Goal: Use online tool/utility: Utilize a website feature to perform a specific function

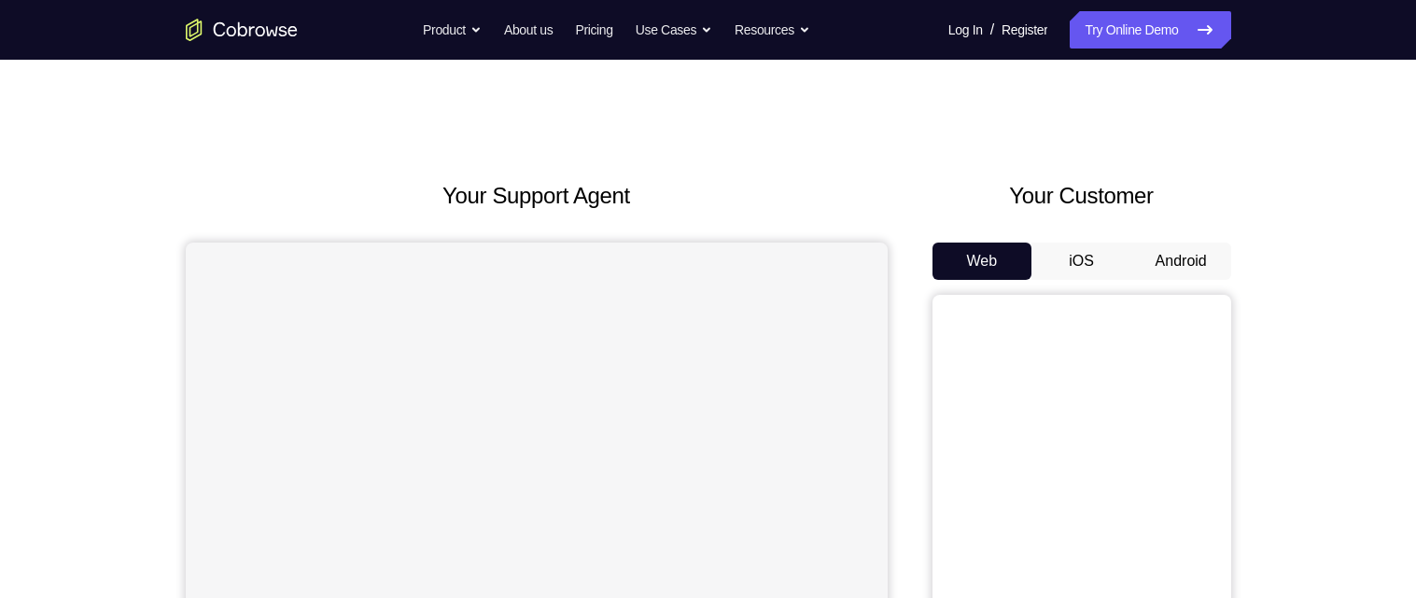
click at [1182, 265] on button "Android" at bounding box center [1181, 261] width 100 height 37
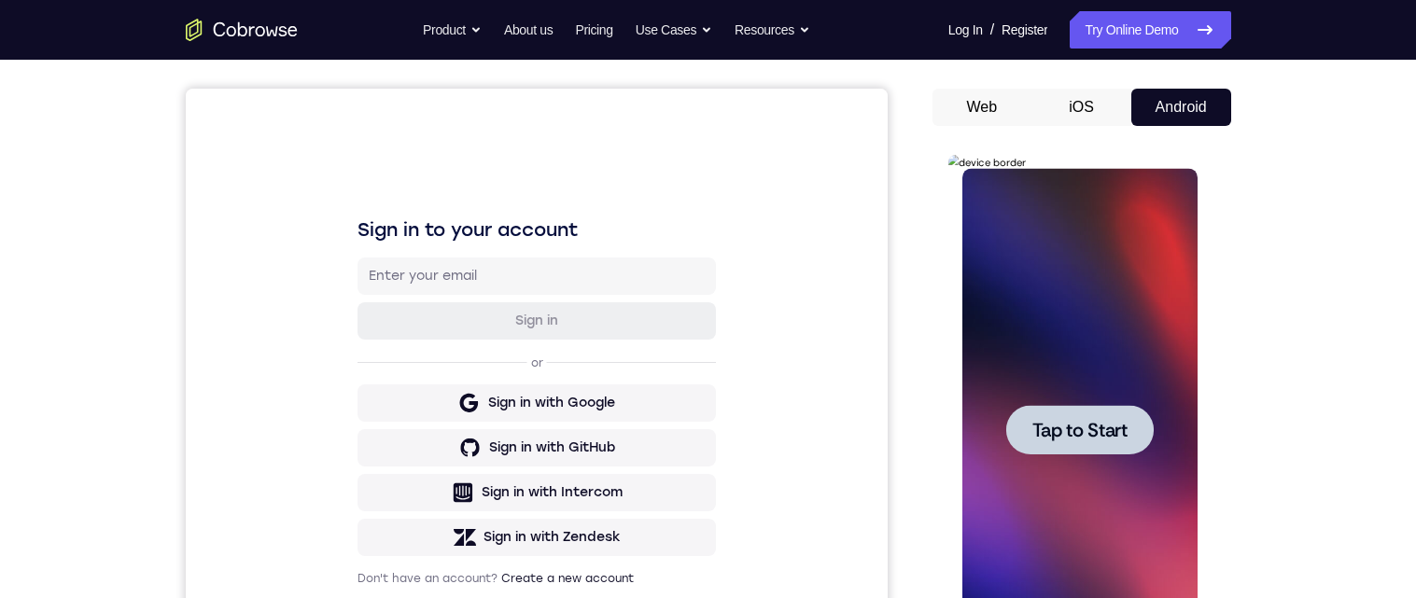
click at [1079, 436] on span "Tap to Start" at bounding box center [1079, 430] width 95 height 19
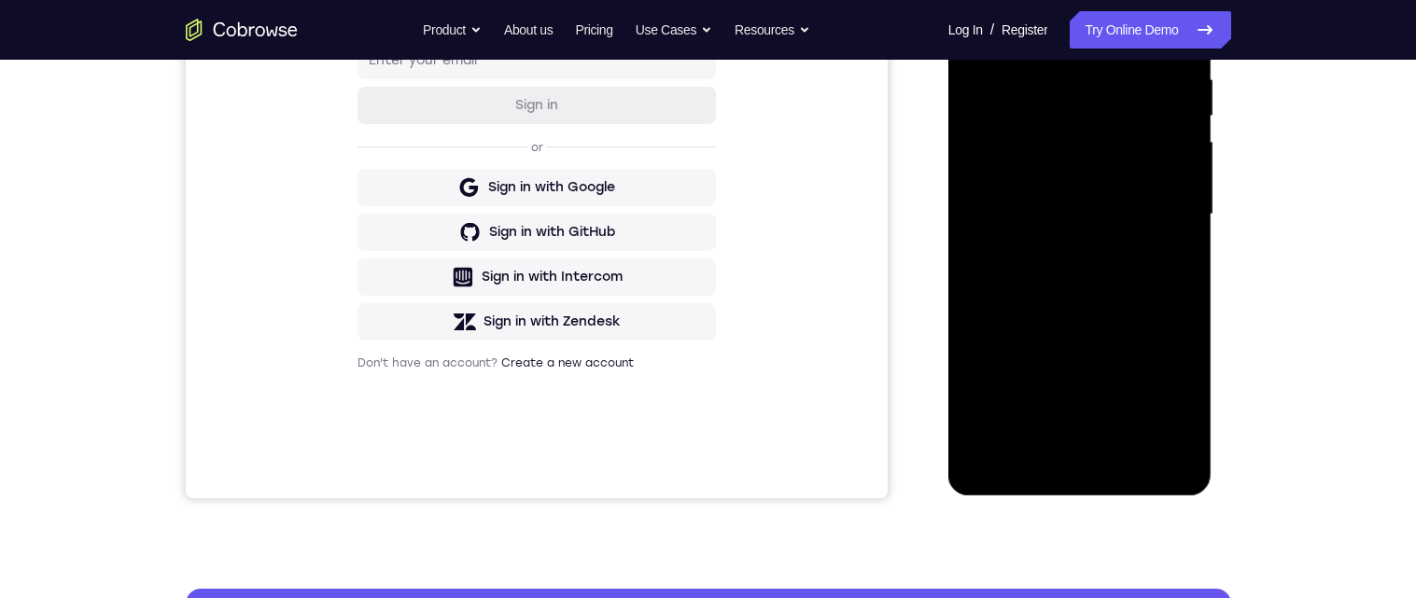
scroll to position [388, 0]
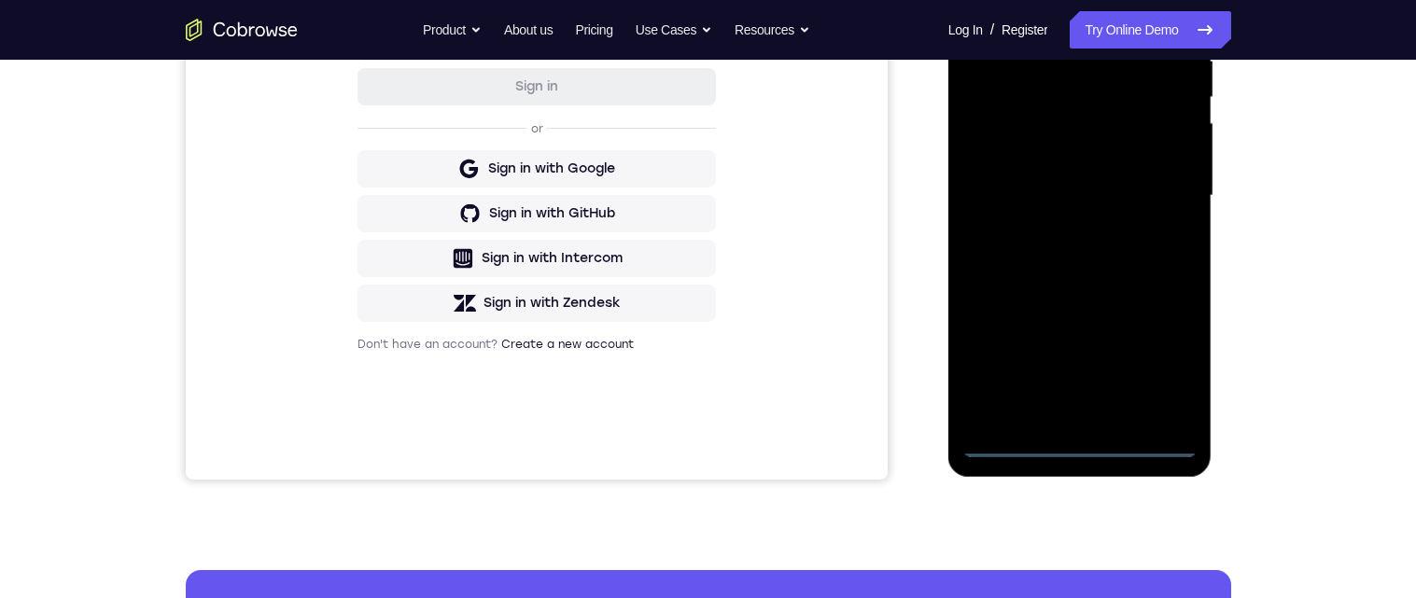
click at [1080, 447] on div at bounding box center [1079, 196] width 235 height 523
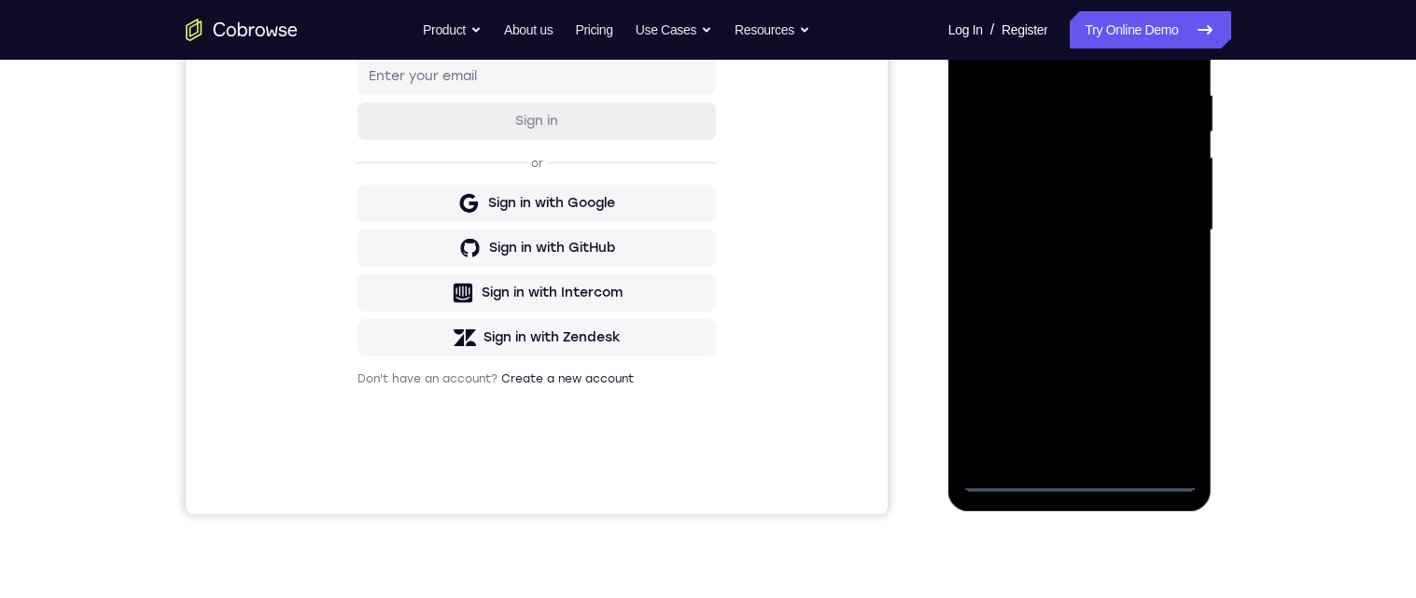
click at [1152, 406] on div at bounding box center [1079, 230] width 235 height 523
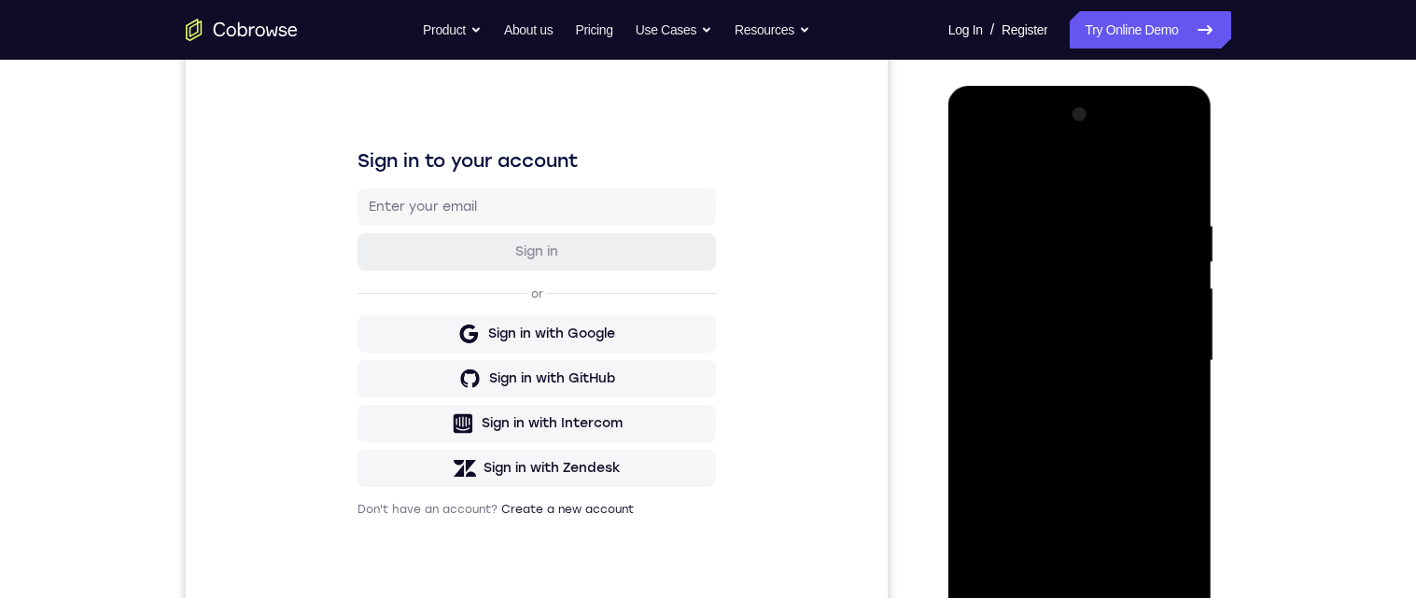
scroll to position [183, 0]
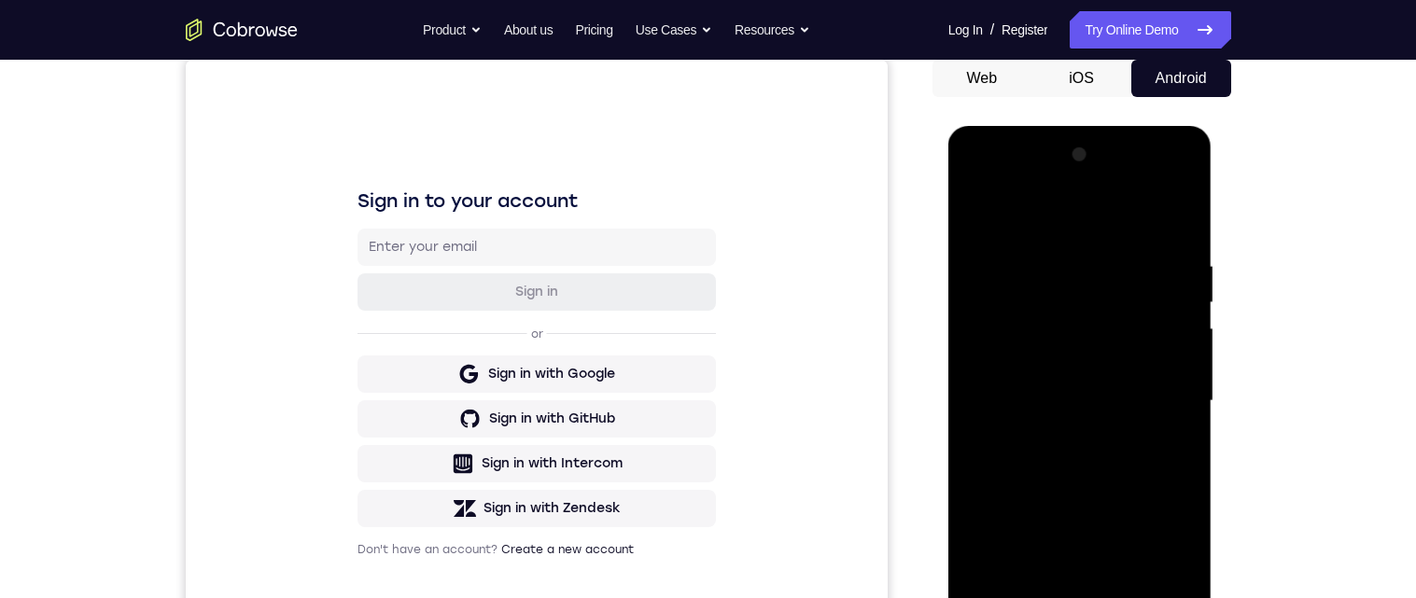
click at [1092, 229] on div at bounding box center [1079, 401] width 235 height 523
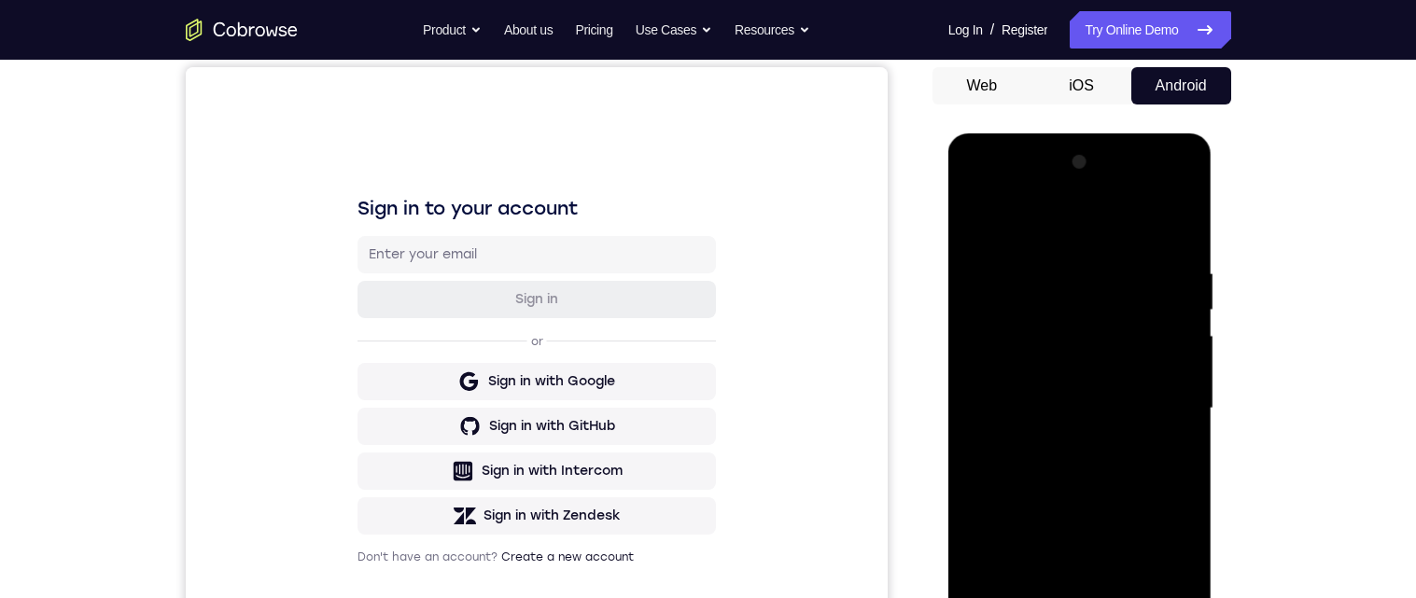
click at [1168, 413] on div at bounding box center [1079, 408] width 235 height 523
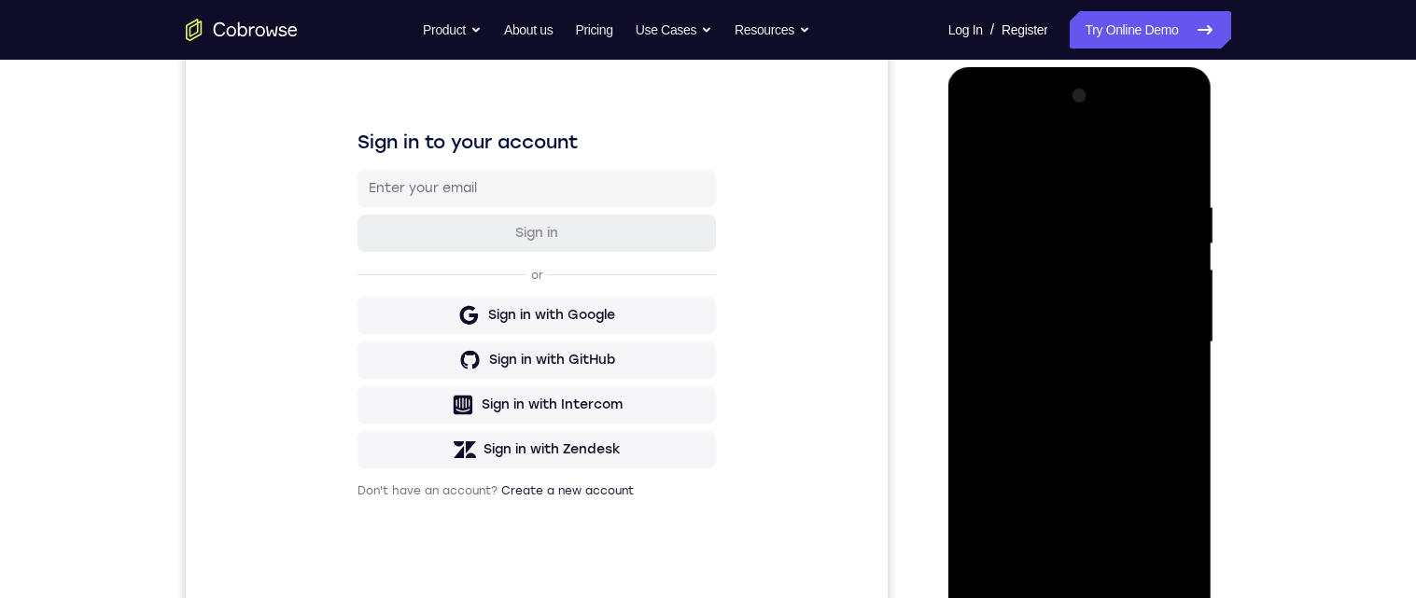
scroll to position [279, 0]
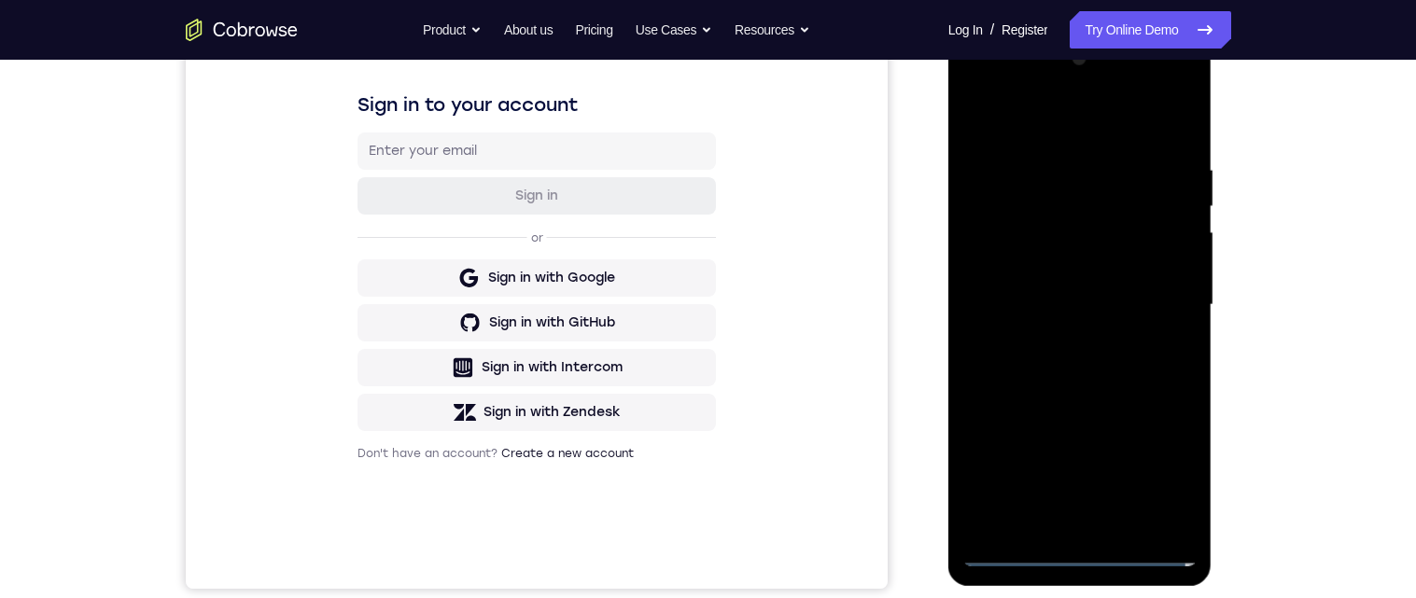
click at [1063, 526] on div at bounding box center [1079, 305] width 235 height 523
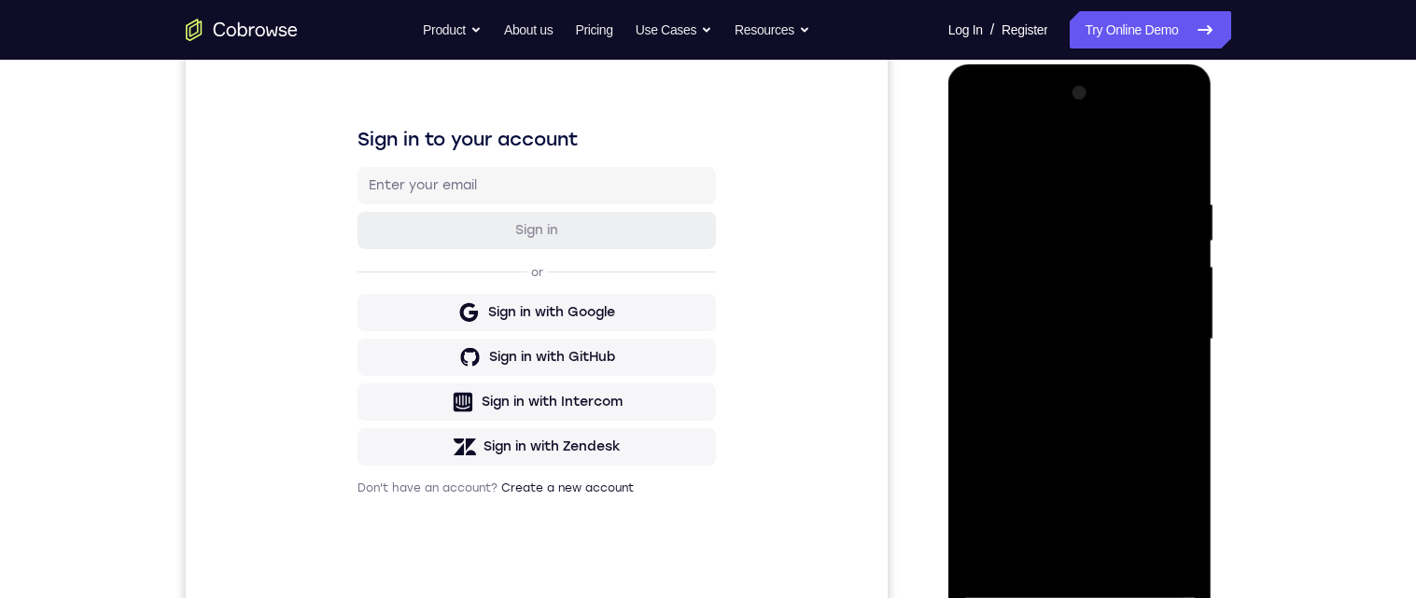
click at [1130, 320] on div at bounding box center [1079, 339] width 235 height 523
click at [1037, 317] on div at bounding box center [1079, 339] width 235 height 523
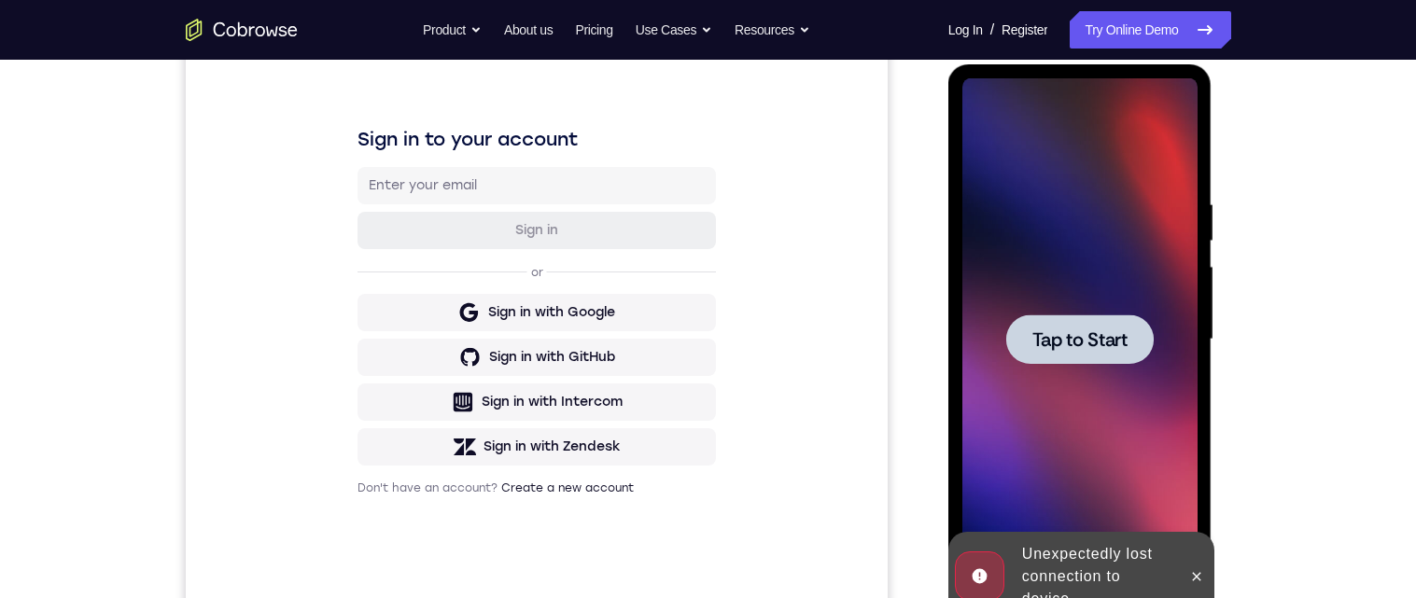
click at [1107, 341] on span "Tap to Start" at bounding box center [1079, 339] width 95 height 19
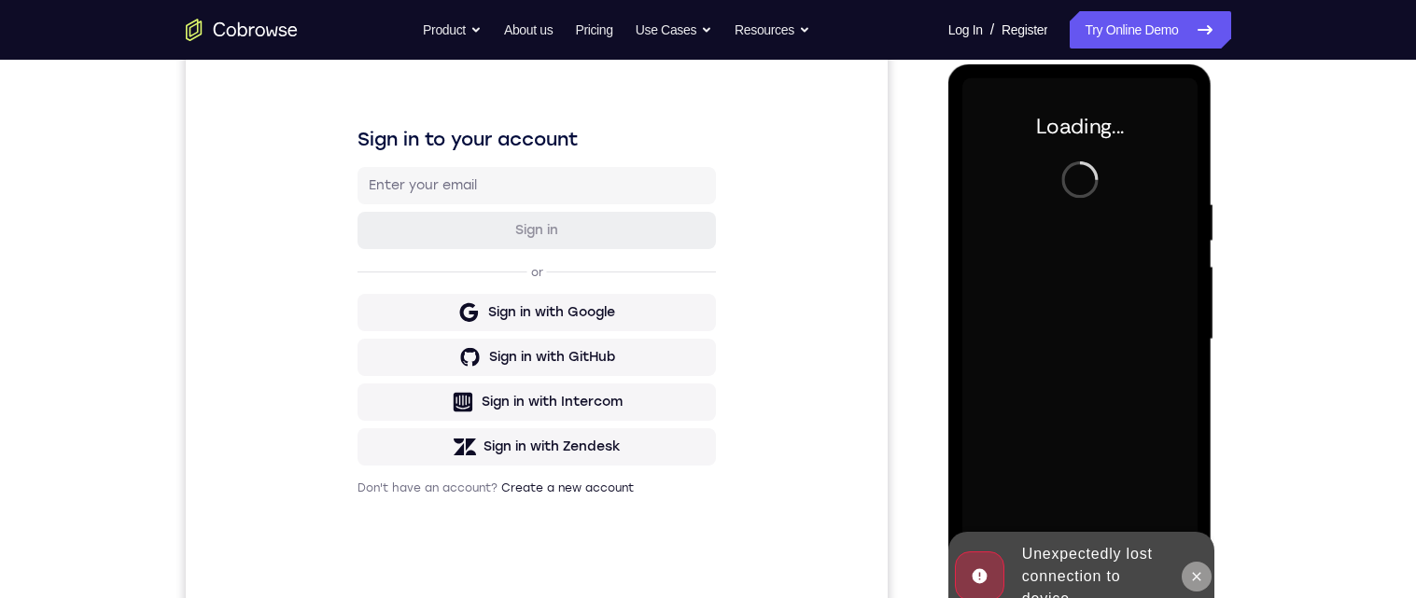
click at [1196, 589] on button at bounding box center [1197, 577] width 30 height 30
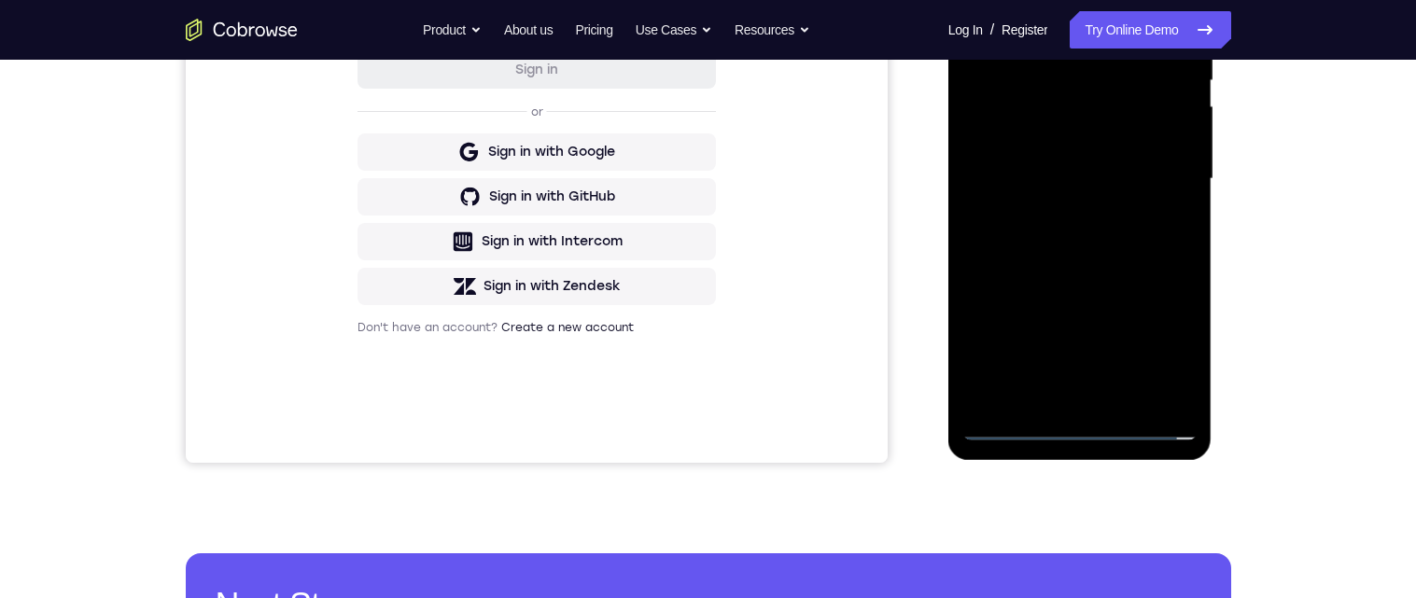
scroll to position [407, 0]
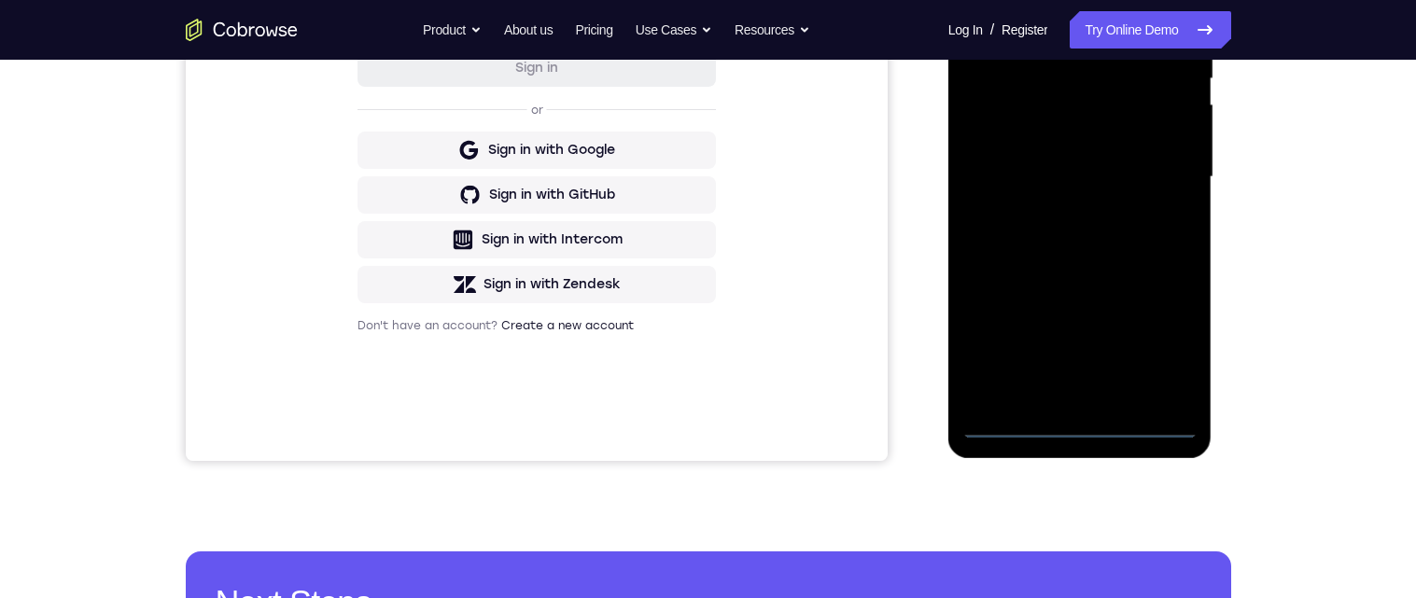
click at [1082, 437] on div at bounding box center [1079, 177] width 235 height 523
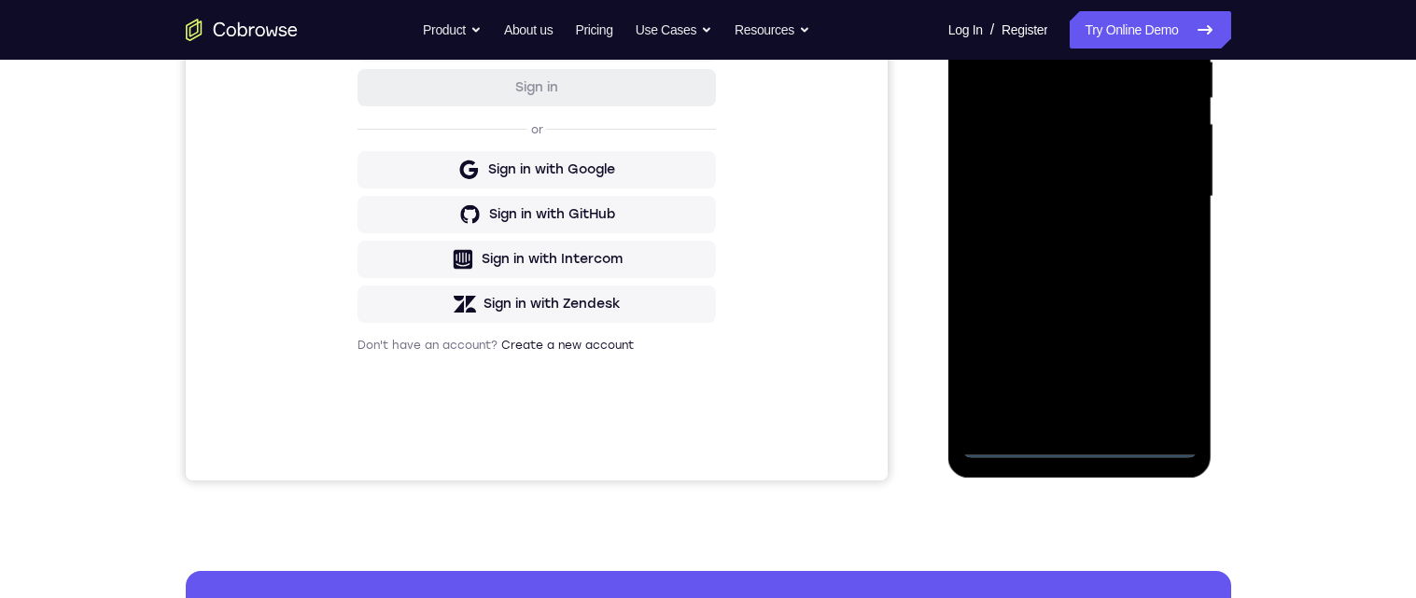
click at [1170, 372] on div at bounding box center [1079, 197] width 235 height 523
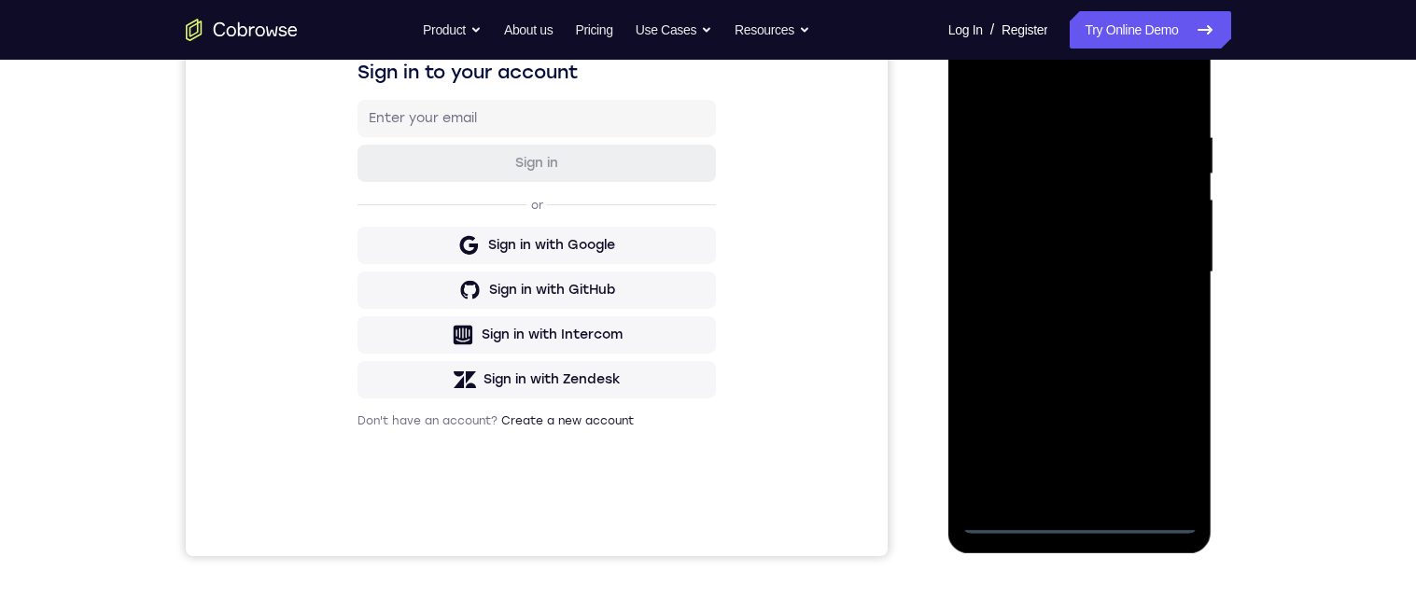
scroll to position [202, 0]
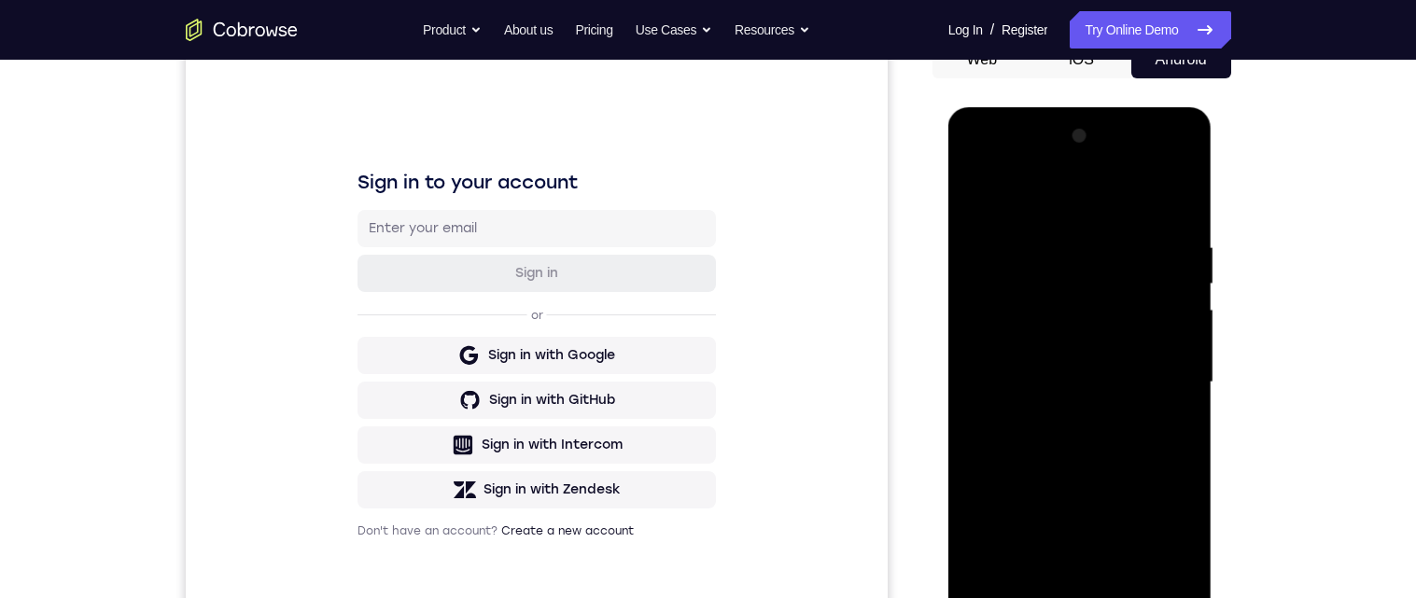
click at [1113, 205] on div at bounding box center [1079, 382] width 235 height 523
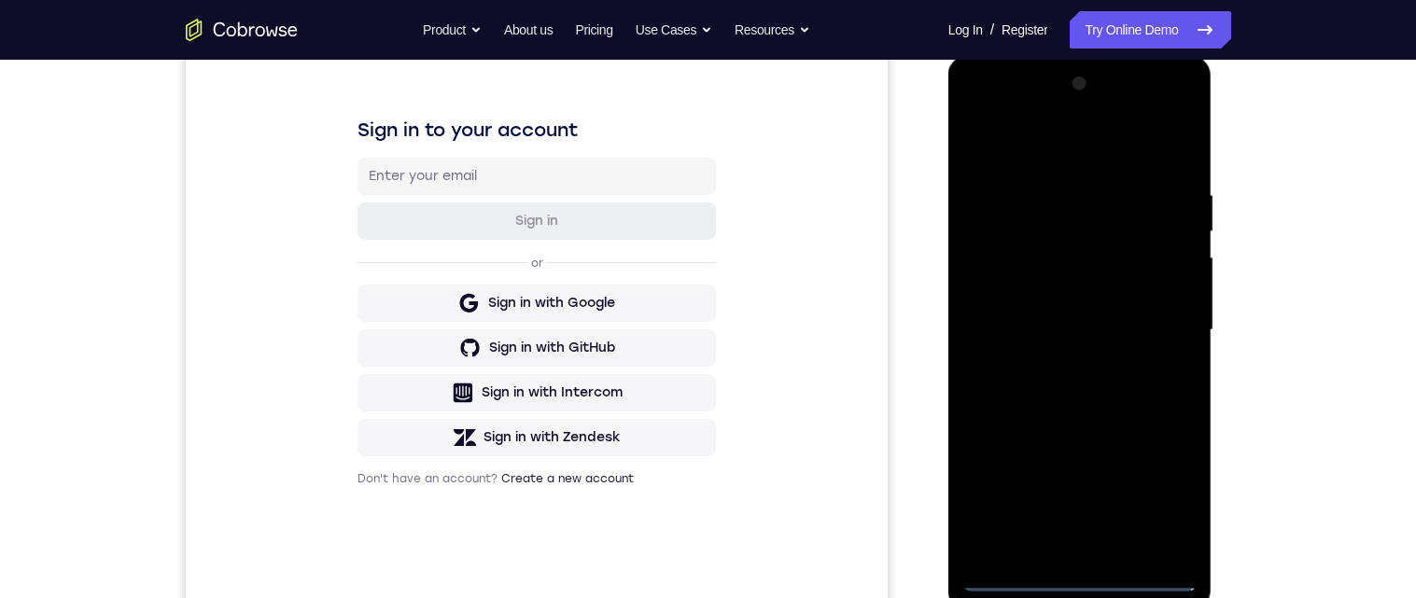
click at [1158, 334] on div at bounding box center [1079, 330] width 235 height 523
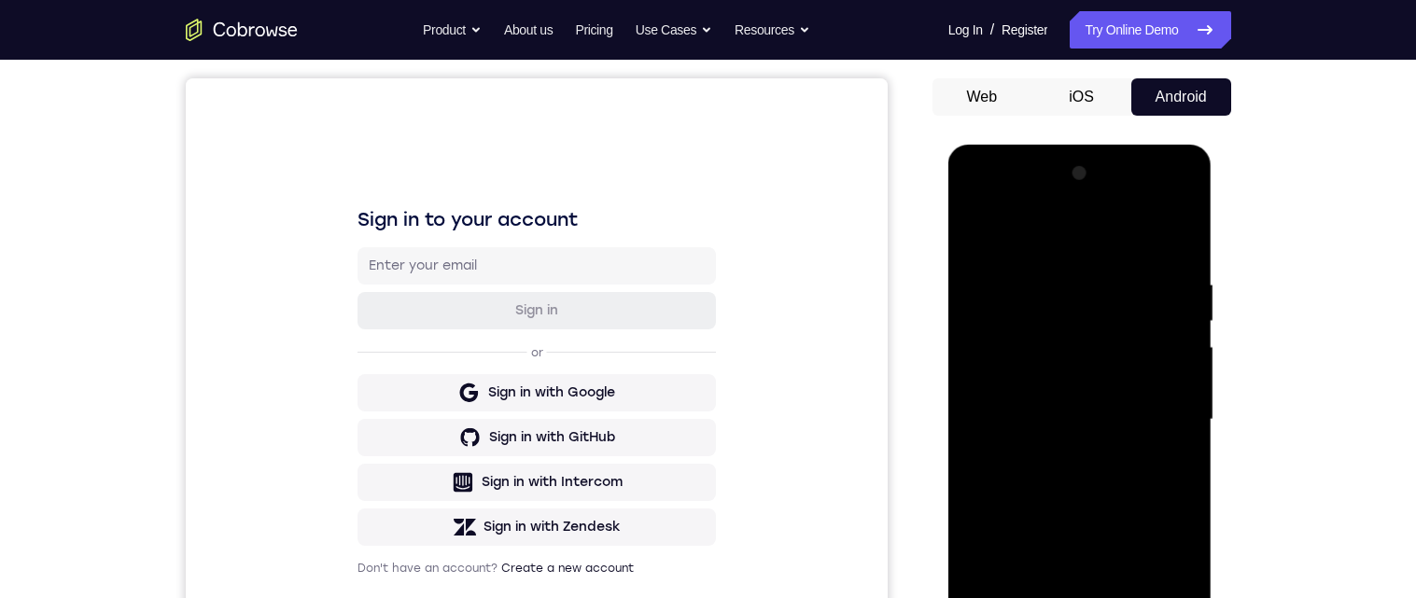
scroll to position [310, 0]
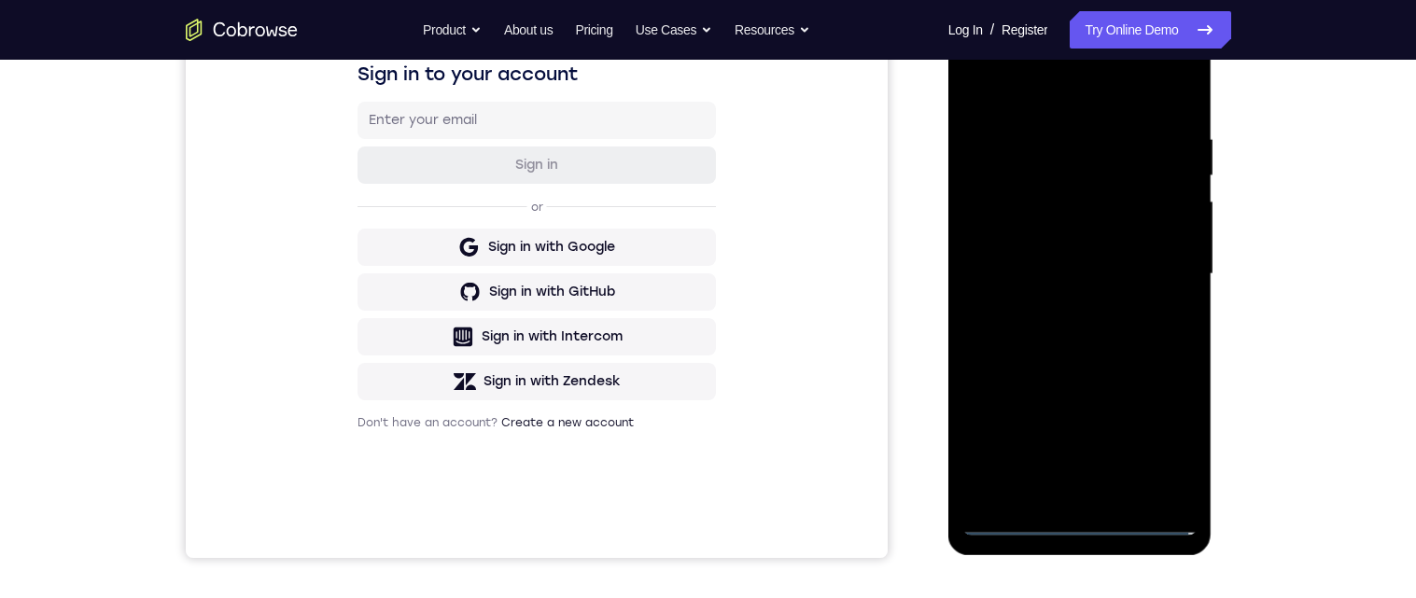
click at [1060, 509] on div at bounding box center [1079, 274] width 235 height 523
click at [1075, 497] on div at bounding box center [1079, 273] width 235 height 523
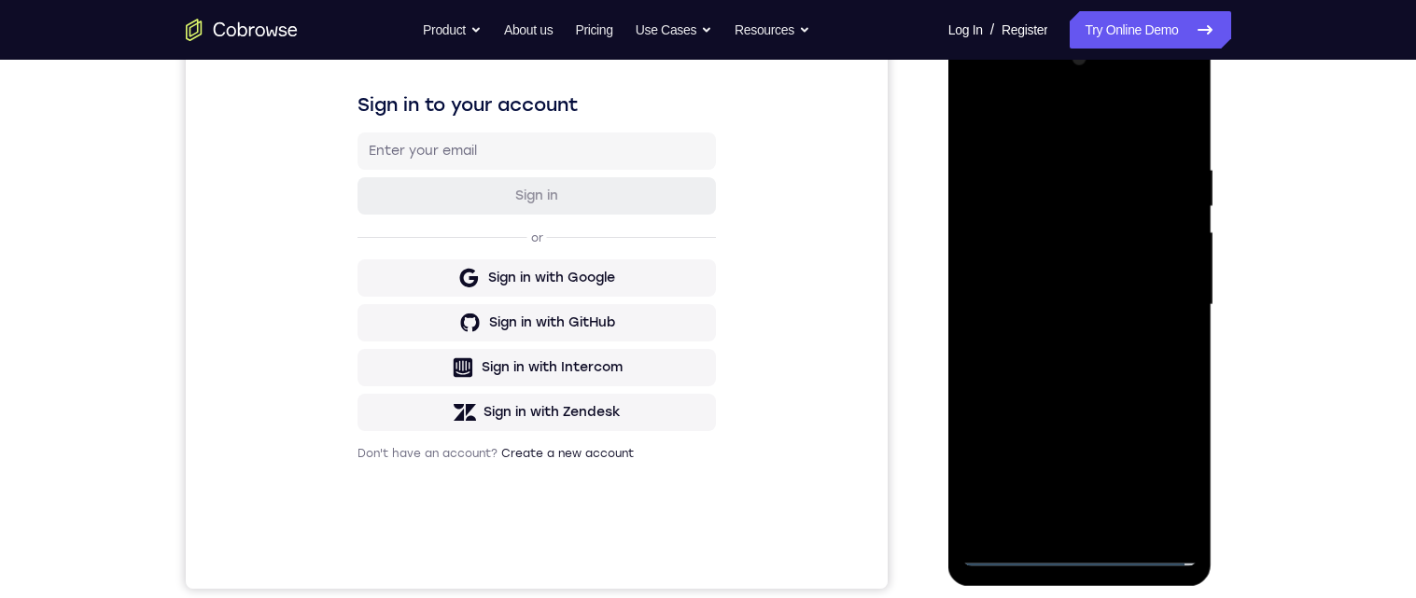
click at [1131, 288] on div at bounding box center [1079, 305] width 235 height 523
click at [1038, 268] on div at bounding box center [1079, 306] width 235 height 523
click at [1064, 314] on div at bounding box center [1079, 306] width 235 height 523
click at [1079, 374] on div at bounding box center [1079, 306] width 235 height 523
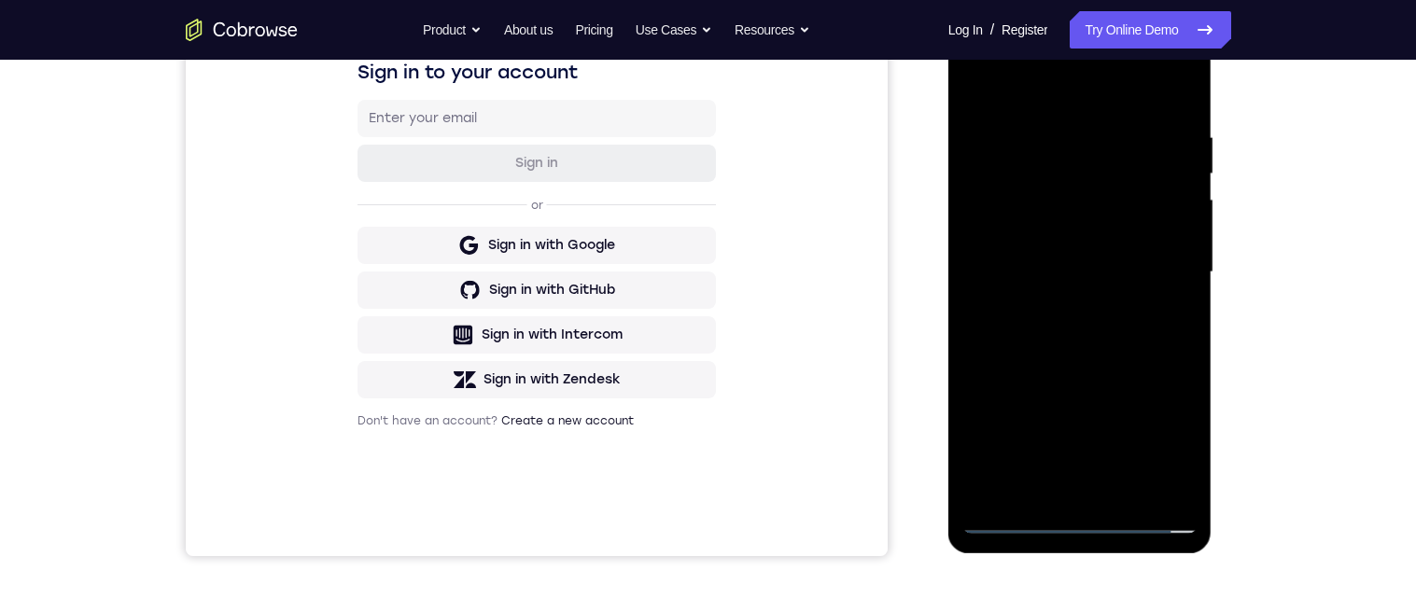
scroll to position [317, 0]
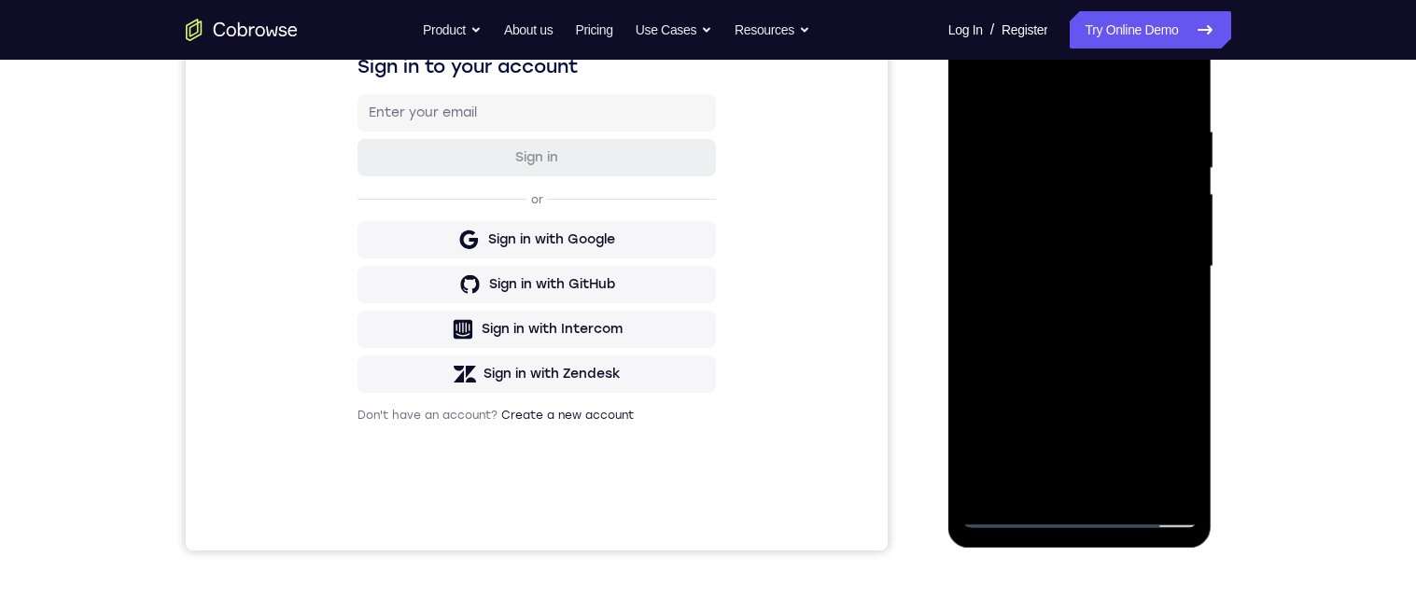
click at [1184, 106] on div at bounding box center [1079, 267] width 235 height 523
click at [1122, 484] on div at bounding box center [1079, 267] width 235 height 523
click at [1084, 365] on div at bounding box center [1079, 267] width 235 height 523
click at [1085, 382] on div at bounding box center [1079, 267] width 235 height 523
click at [985, 78] on div at bounding box center [1079, 267] width 235 height 523
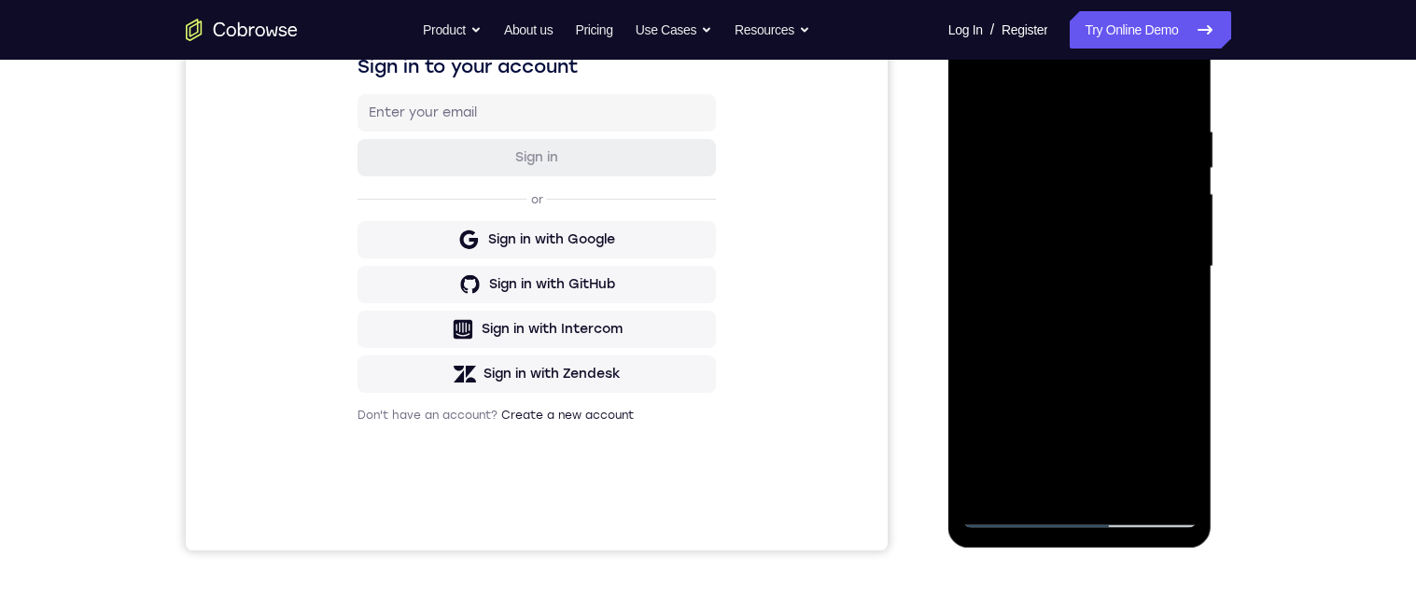
click at [990, 80] on div at bounding box center [1079, 267] width 235 height 523
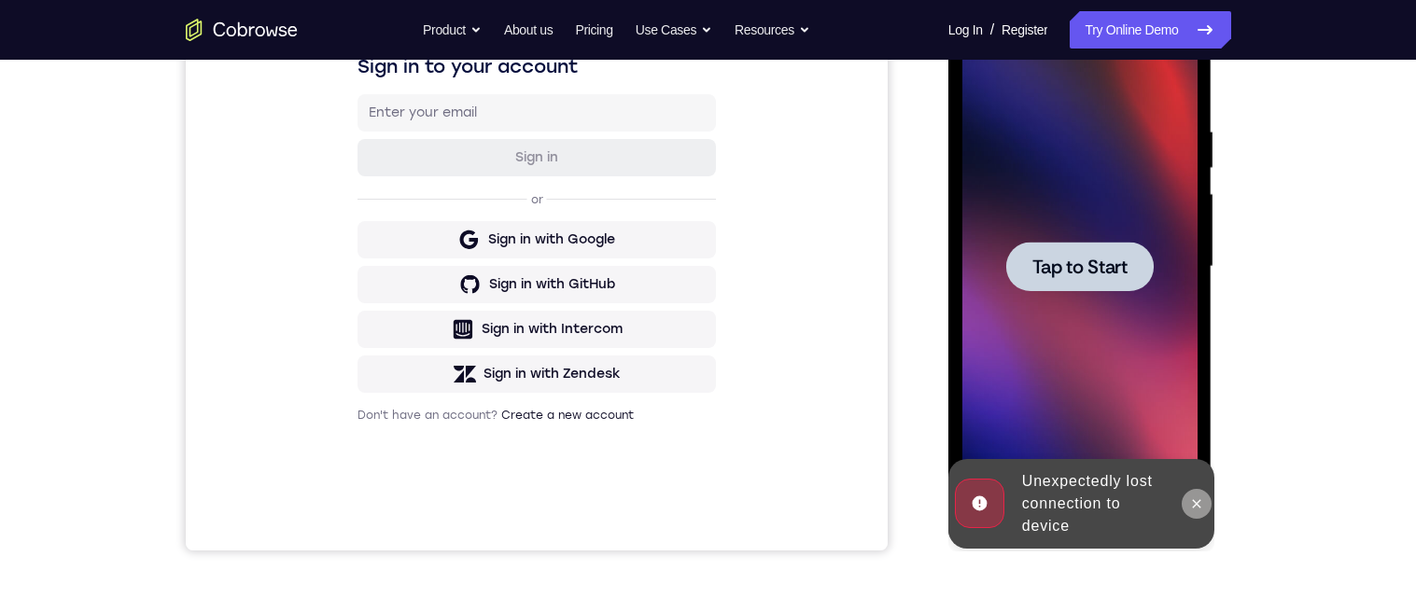
click at [1204, 505] on icon at bounding box center [1196, 504] width 15 height 15
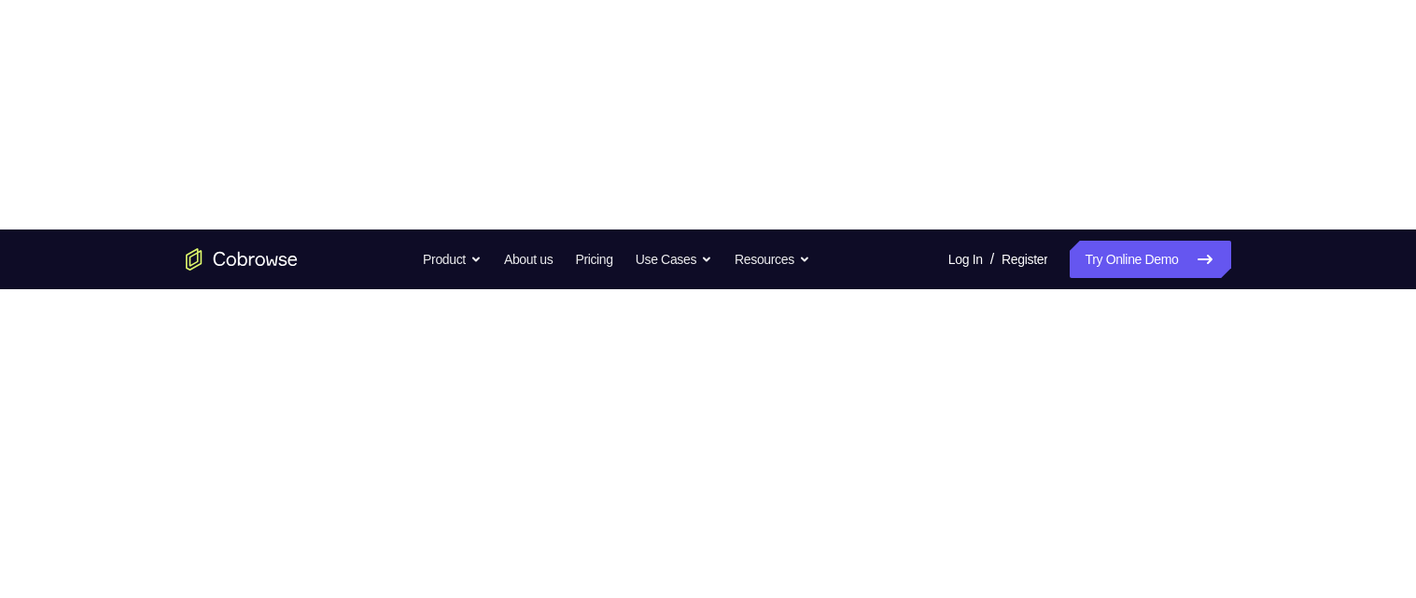
scroll to position [163, 0]
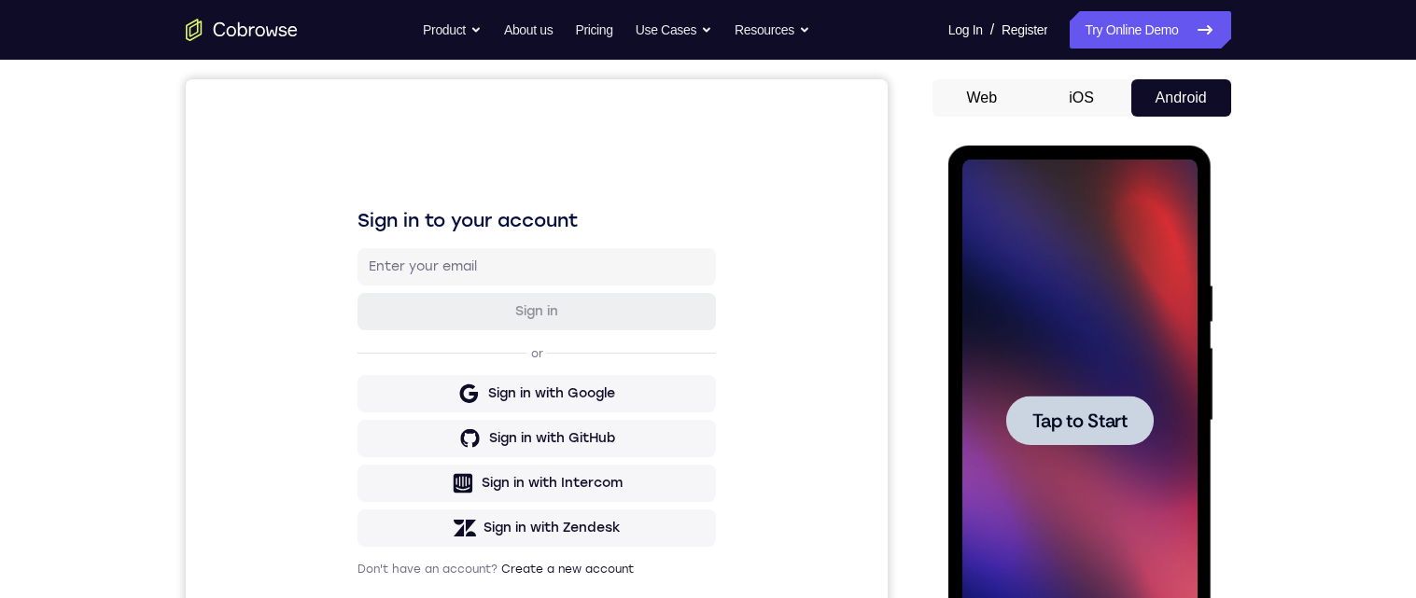
click at [1099, 432] on div at bounding box center [1079, 420] width 147 height 49
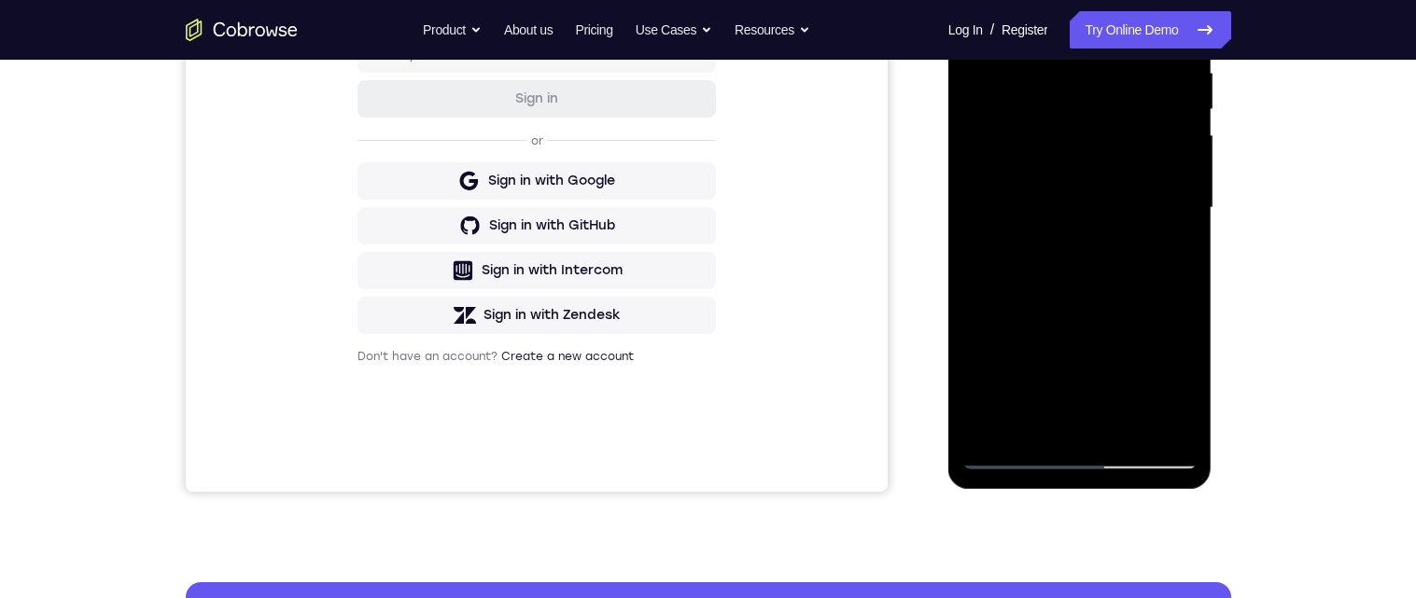
scroll to position [378, 0]
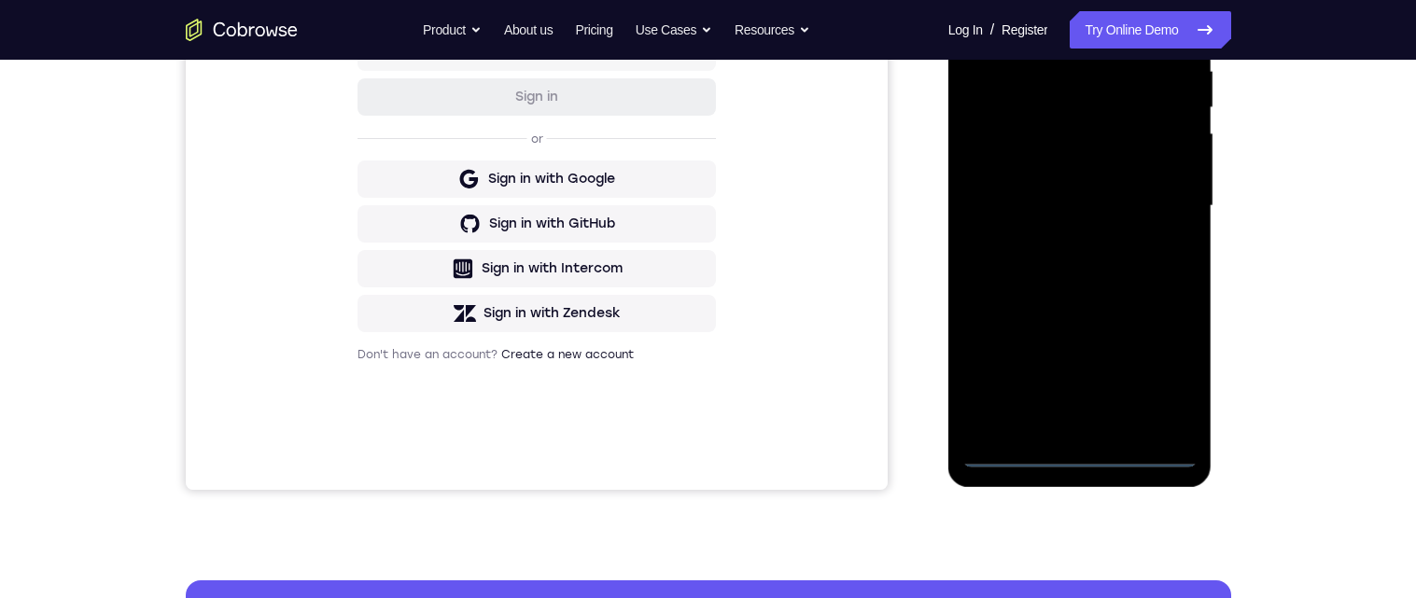
click at [1077, 459] on div at bounding box center [1079, 206] width 235 height 523
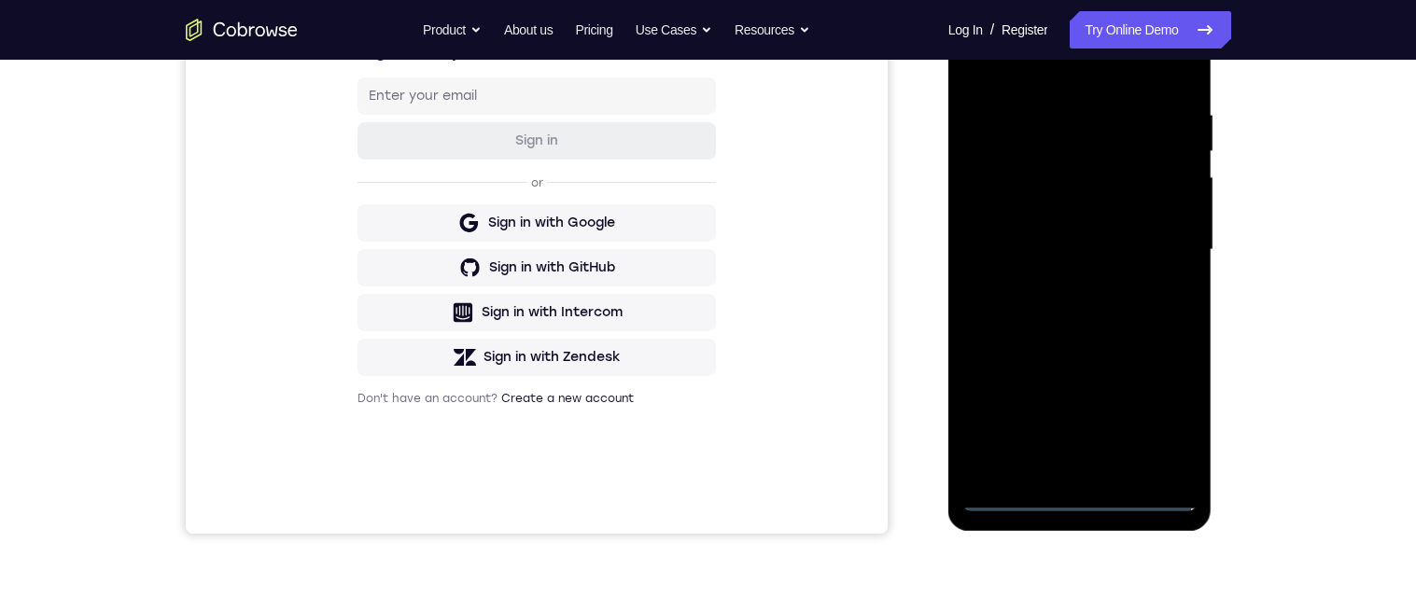
click at [1166, 413] on div at bounding box center [1079, 250] width 235 height 523
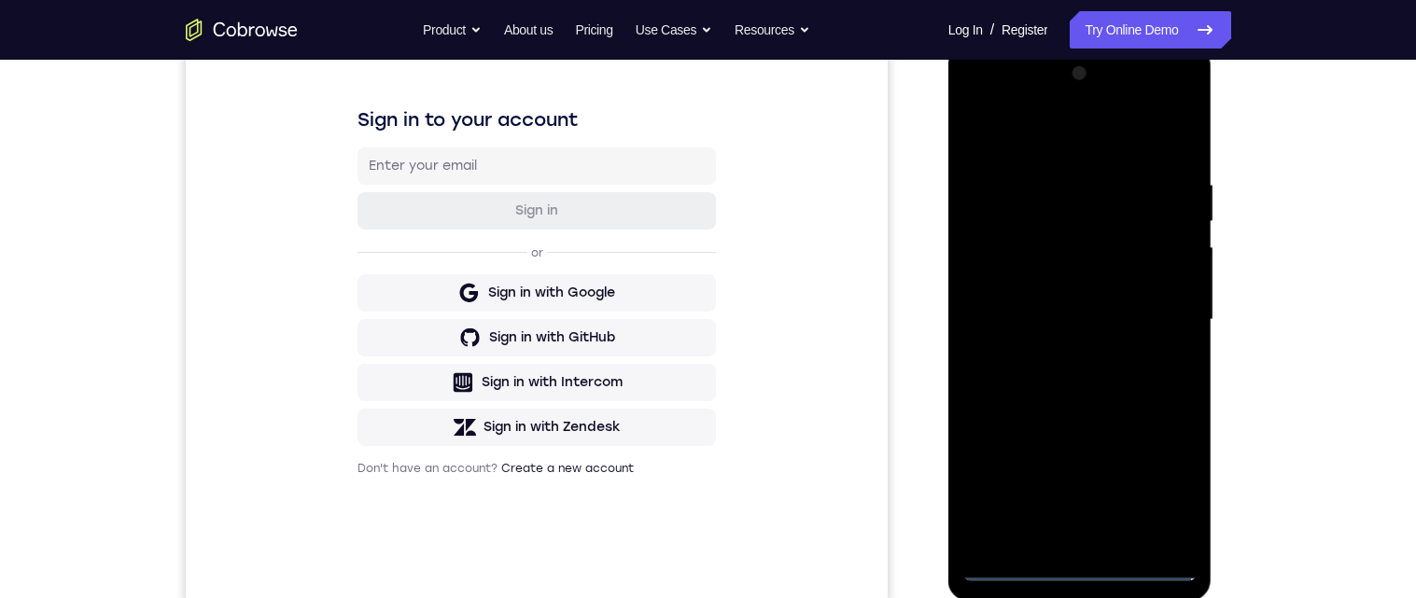
scroll to position [231, 0]
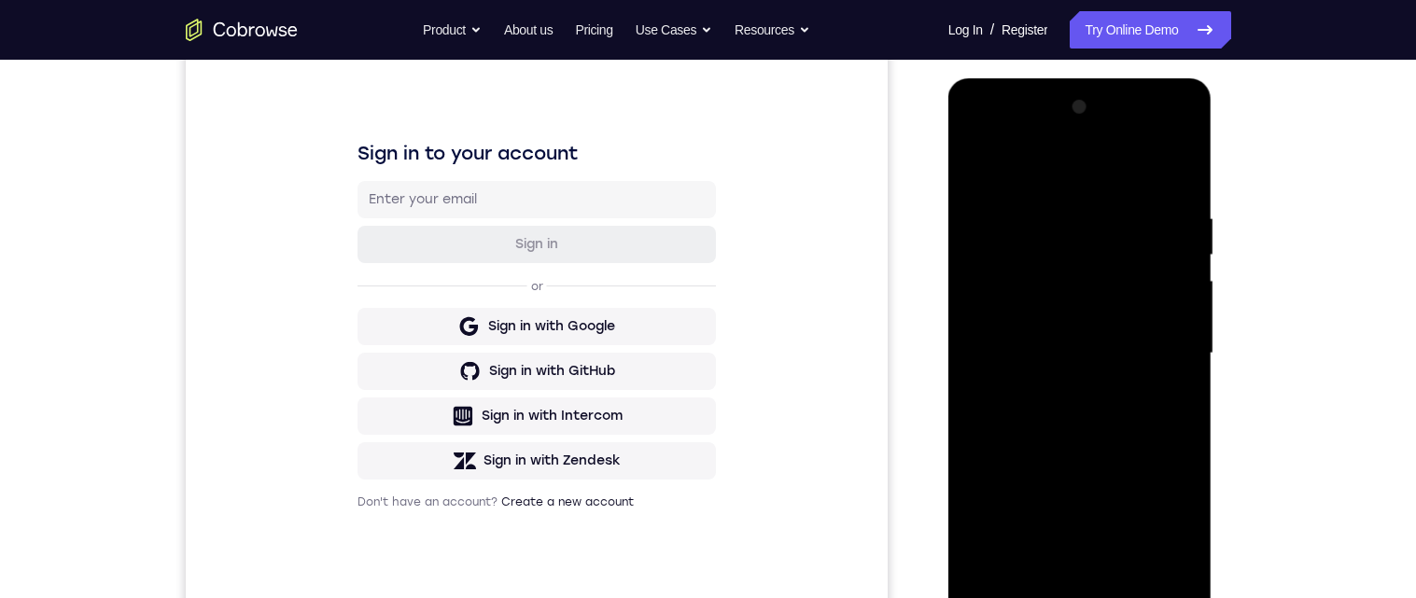
click at [1093, 184] on div at bounding box center [1079, 353] width 235 height 523
click at [1160, 342] on div at bounding box center [1079, 353] width 235 height 523
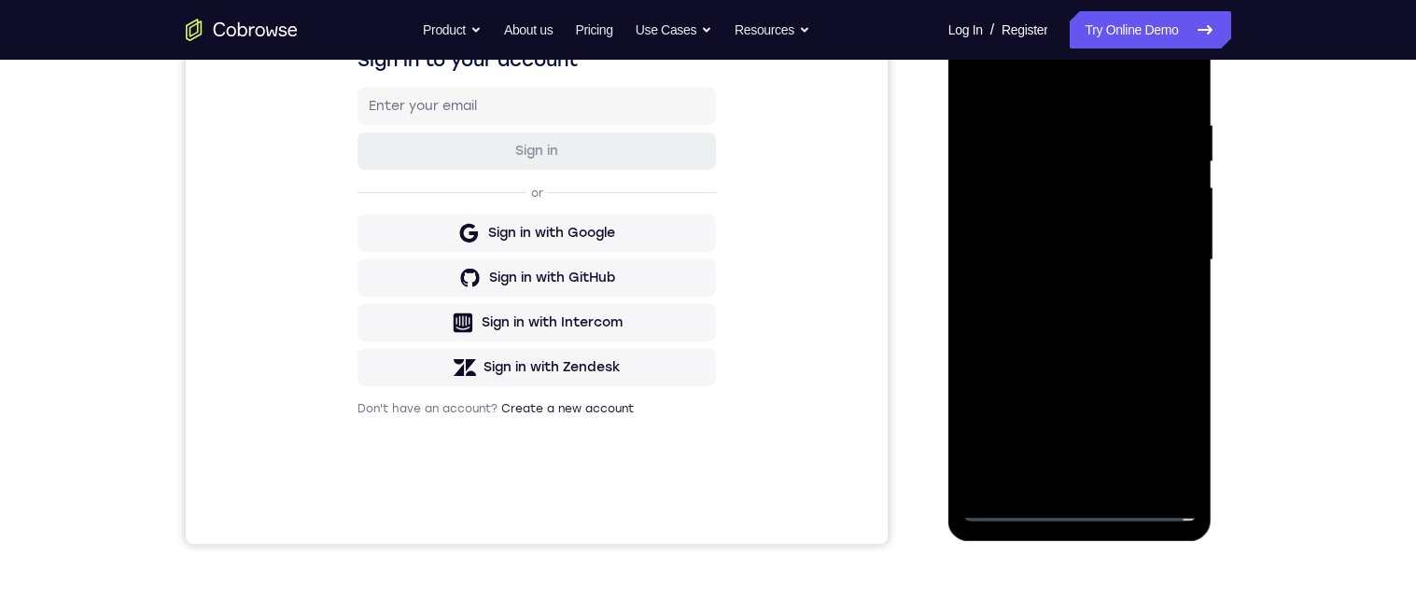
click at [1075, 294] on div at bounding box center [1079, 260] width 235 height 523
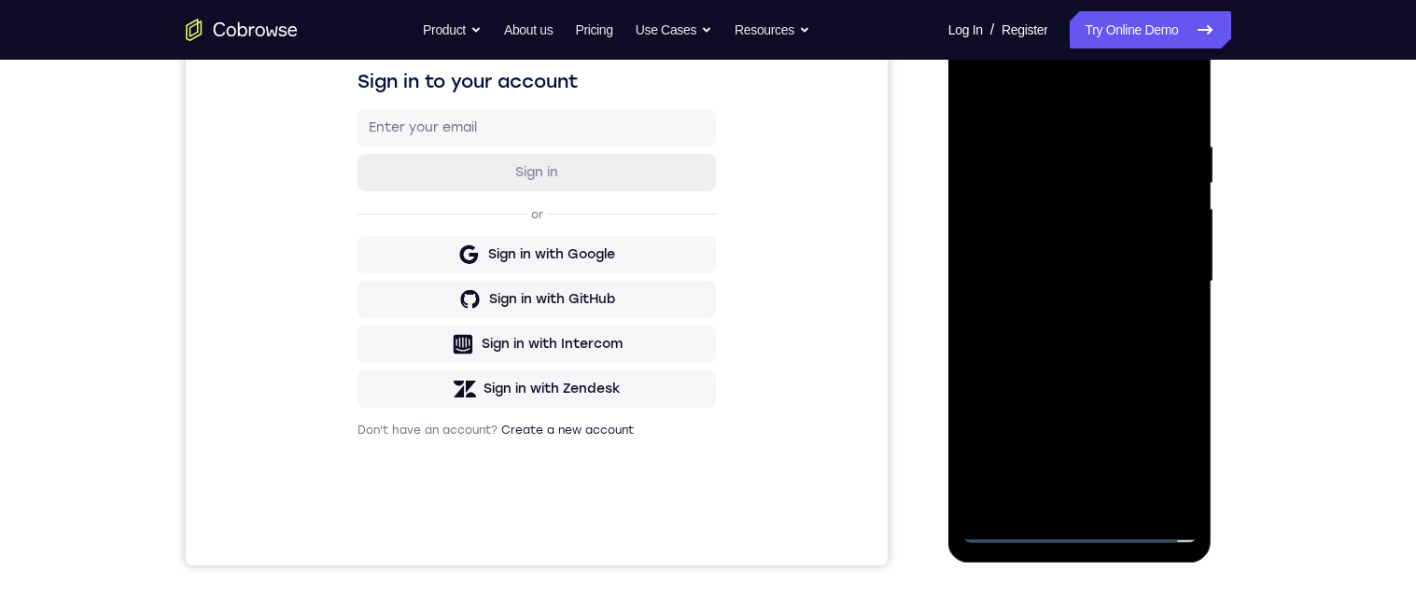
click at [1096, 270] on div at bounding box center [1079, 282] width 235 height 523
click at [1010, 241] on div at bounding box center [1079, 282] width 235 height 523
click at [1091, 289] on div at bounding box center [1079, 282] width 235 height 523
click at [1133, 343] on div at bounding box center [1079, 282] width 235 height 523
click at [1191, 114] on div at bounding box center [1079, 282] width 235 height 523
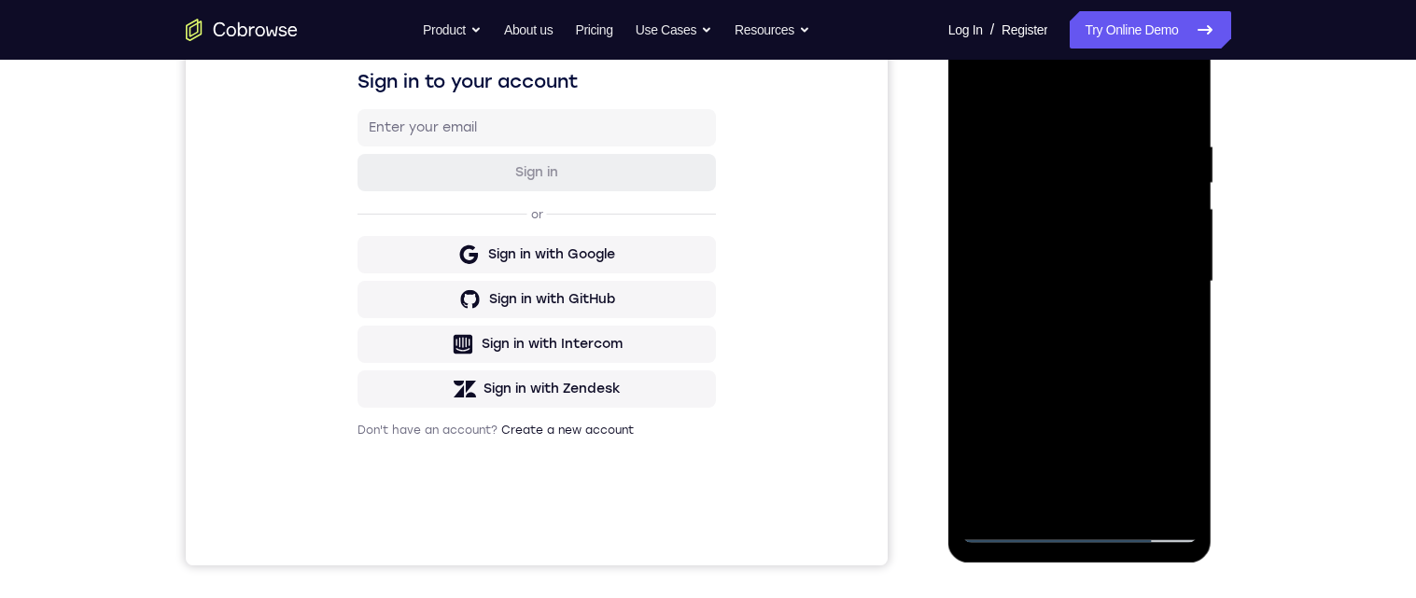
click at [1191, 120] on div at bounding box center [1079, 282] width 235 height 523
click at [1186, 105] on div at bounding box center [1079, 282] width 235 height 523
click at [1100, 322] on div at bounding box center [1079, 282] width 235 height 523
click at [1089, 279] on div at bounding box center [1079, 282] width 235 height 523
click at [1086, 506] on div at bounding box center [1079, 282] width 235 height 523
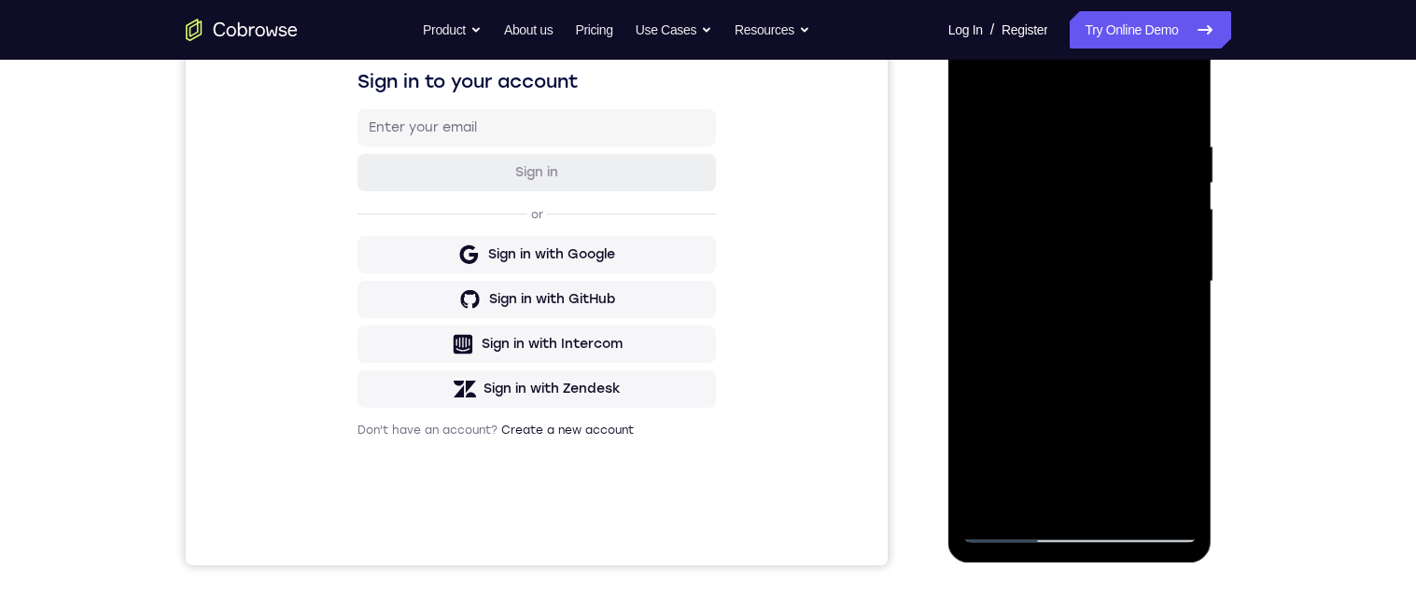
click at [1132, 506] on div at bounding box center [1079, 282] width 235 height 523
click at [1122, 497] on div at bounding box center [1079, 282] width 235 height 523
click at [1118, 510] on div at bounding box center [1079, 282] width 235 height 523
click at [1127, 505] on div at bounding box center [1079, 282] width 235 height 523
click at [1133, 501] on div at bounding box center [1079, 282] width 235 height 523
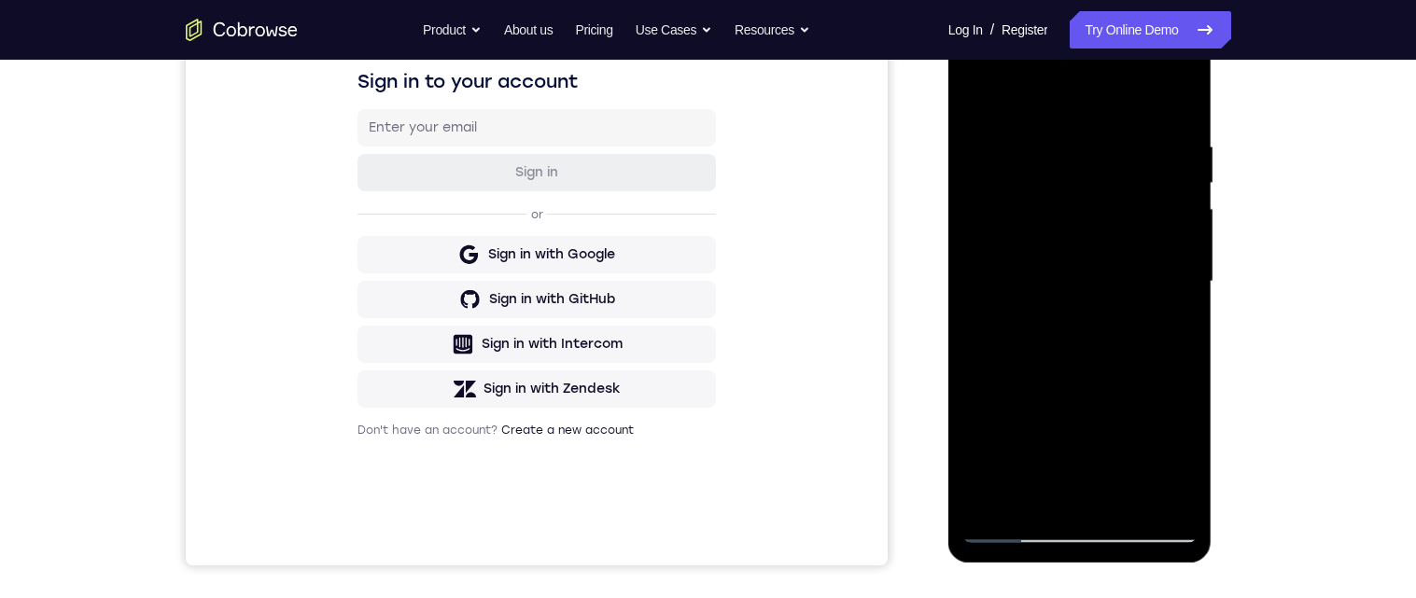
click at [1129, 497] on div at bounding box center [1079, 282] width 235 height 523
click at [1130, 506] on div at bounding box center [1079, 282] width 235 height 523
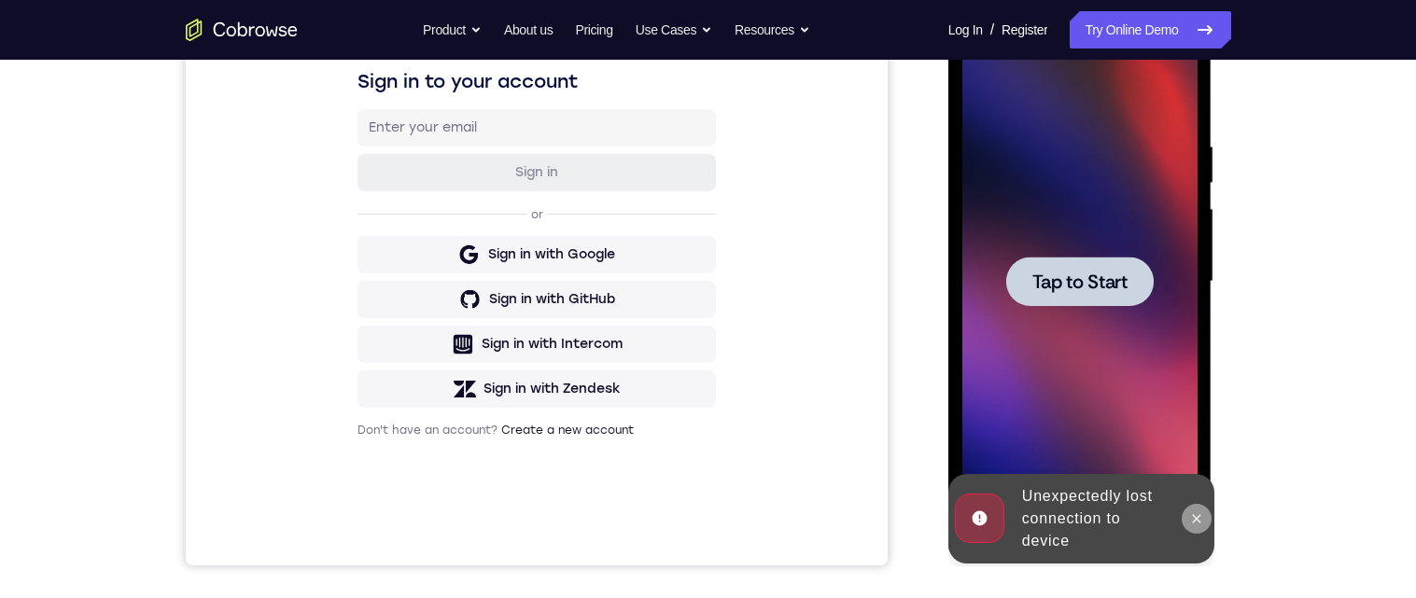
click at [1192, 520] on icon at bounding box center [1196, 518] width 15 height 15
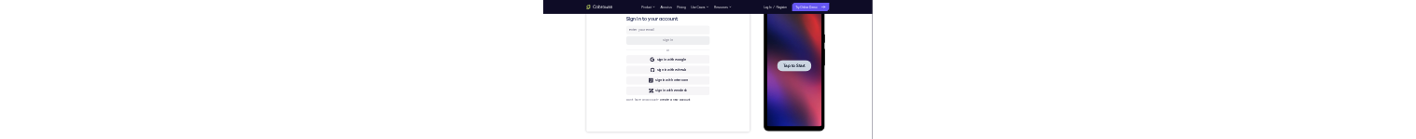
scroll to position [0, 0]
